Goal: Complete application form

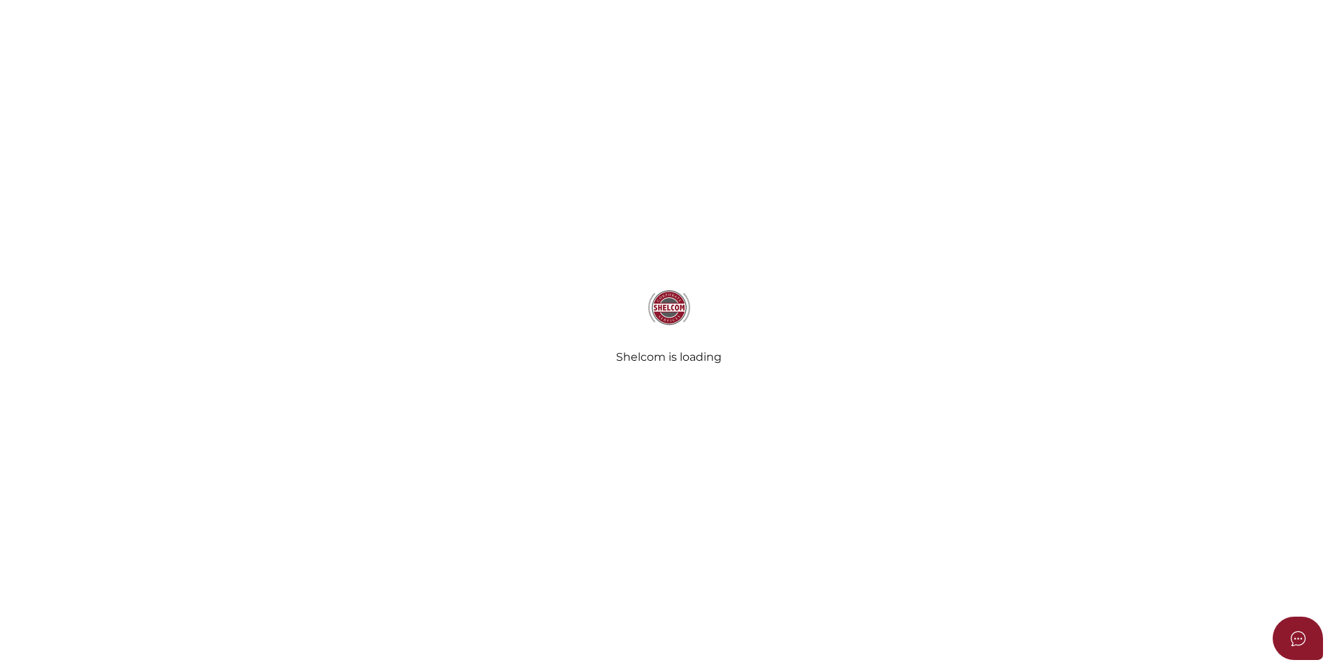
select select
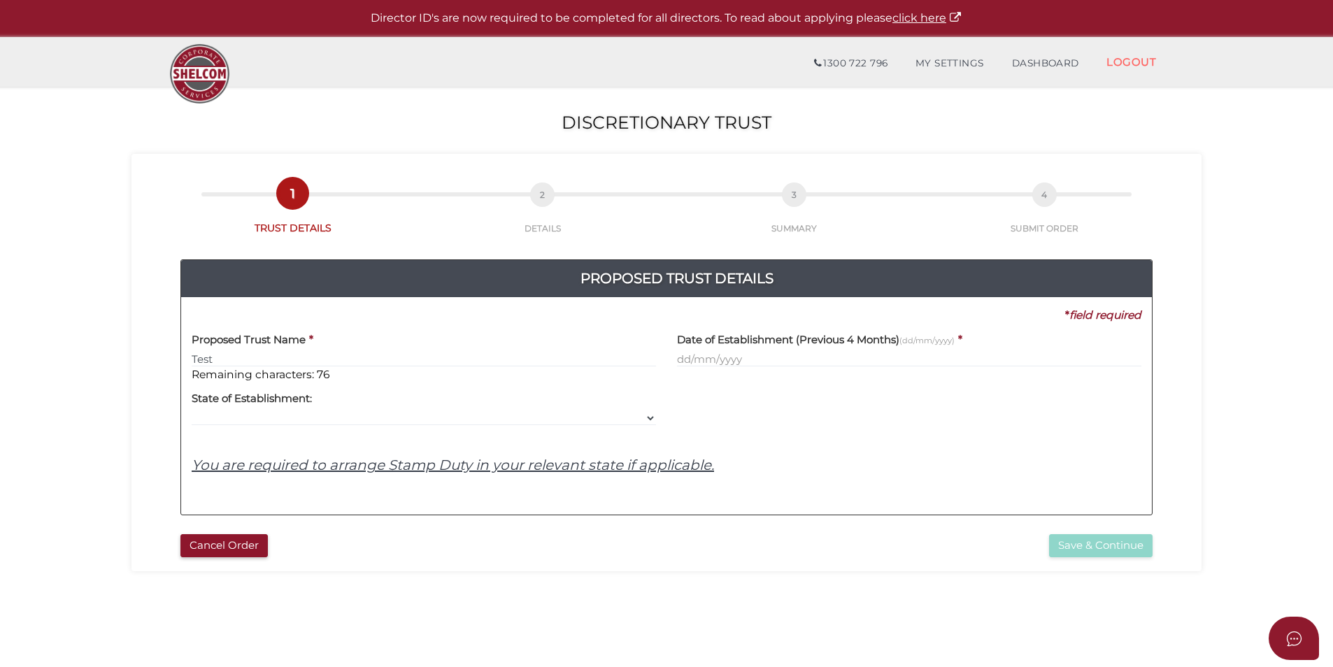
type input "Test"
click at [765, 362] on input "text" at bounding box center [909, 359] width 464 height 15
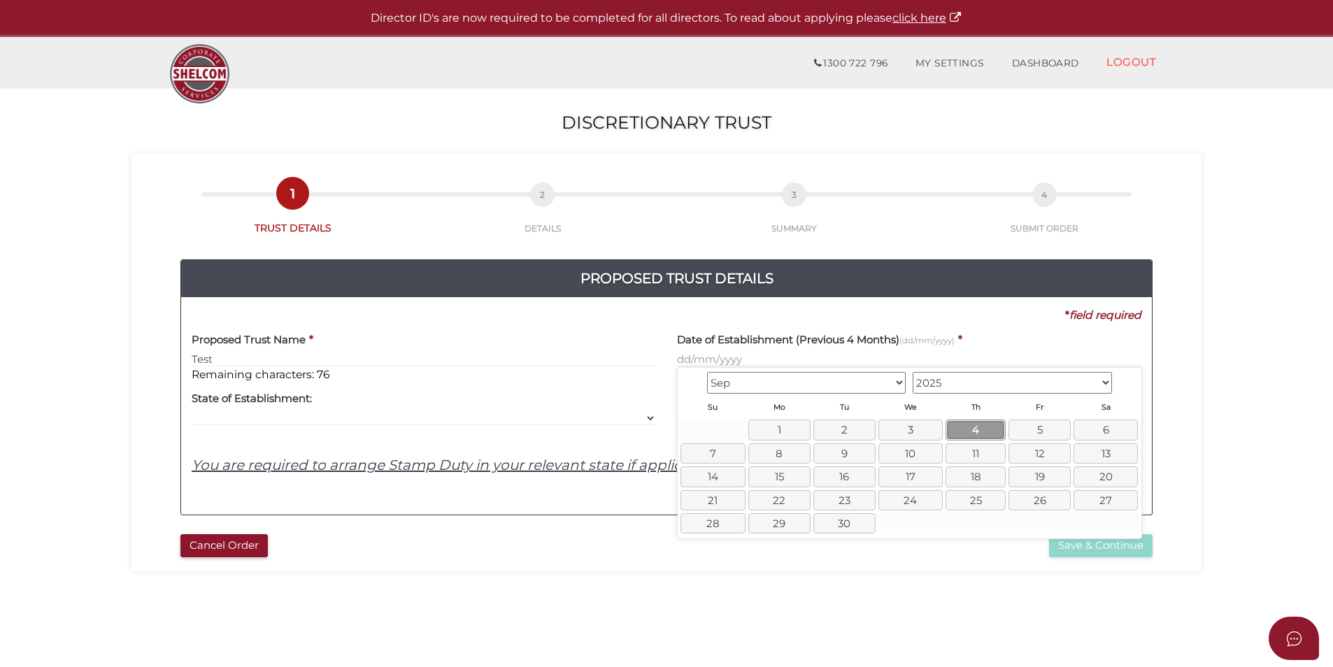
click at [966, 422] on link "4" at bounding box center [975, 430] width 60 height 20
type input "[DATE]"
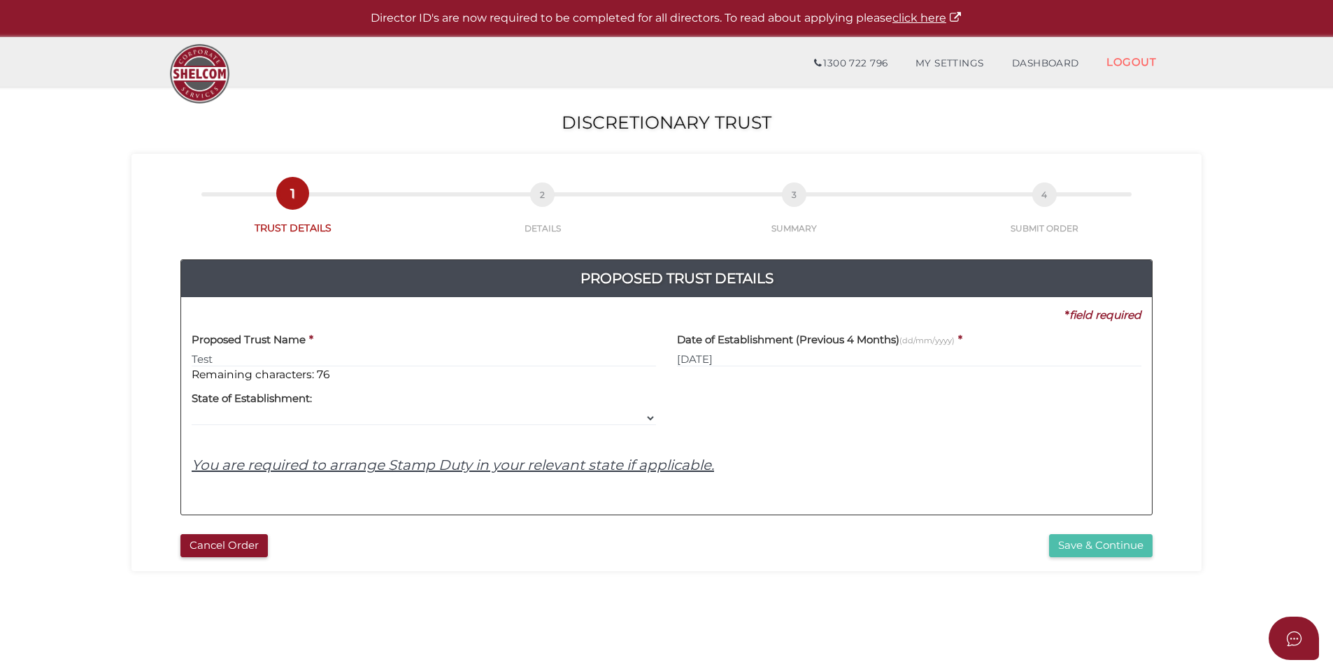
click at [1105, 536] on button "Save & Continue" at bounding box center [1100, 545] width 103 height 23
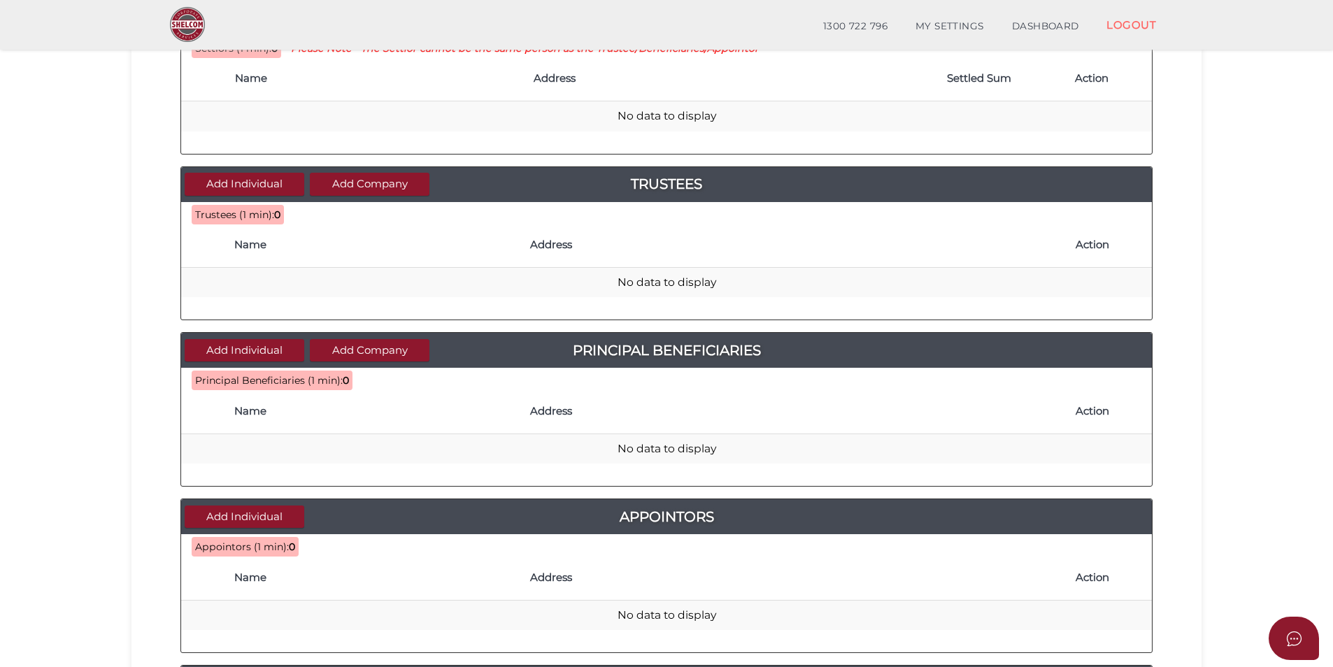
scroll to position [518, 0]
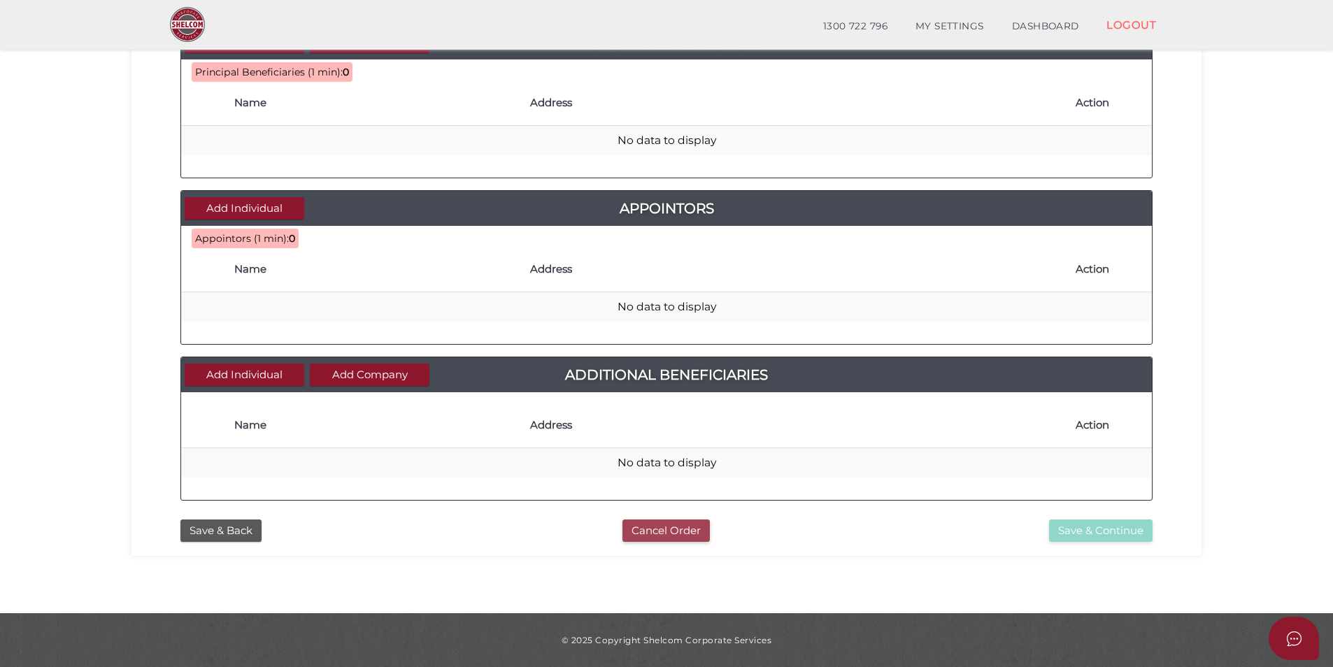
click at [682, 533] on button "Cancel Order" at bounding box center [665, 531] width 87 height 23
